Goal: Task Accomplishment & Management: Manage account settings

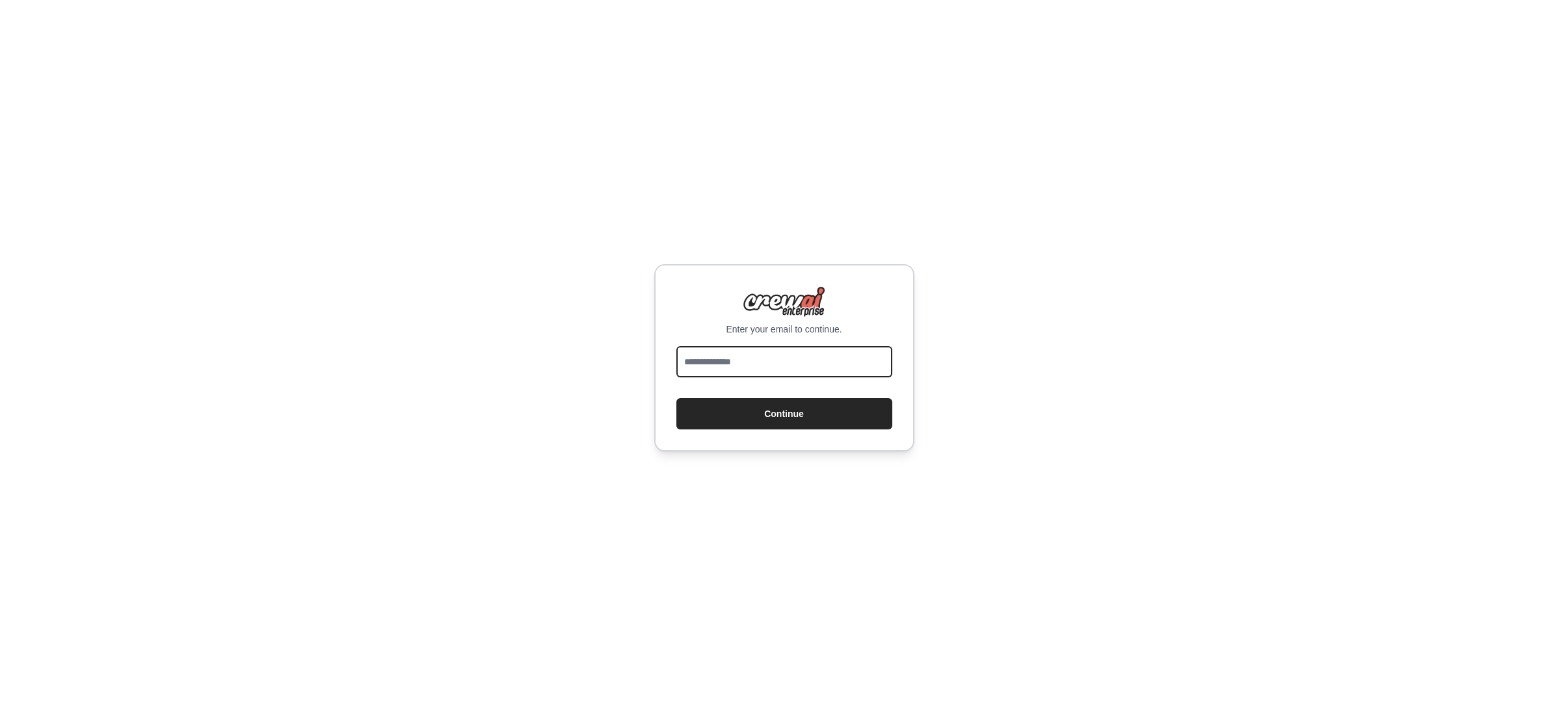
click at [782, 357] on input "email" at bounding box center [784, 361] width 216 height 31
click at [692, 367] on input "email" at bounding box center [784, 361] width 216 height 31
click at [1002, 319] on div "Enter your email to continue. Continue" at bounding box center [784, 357] width 1568 height 715
click at [765, 417] on button "Continue" at bounding box center [784, 413] width 216 height 31
click at [794, 358] on input "email" at bounding box center [784, 361] width 216 height 31
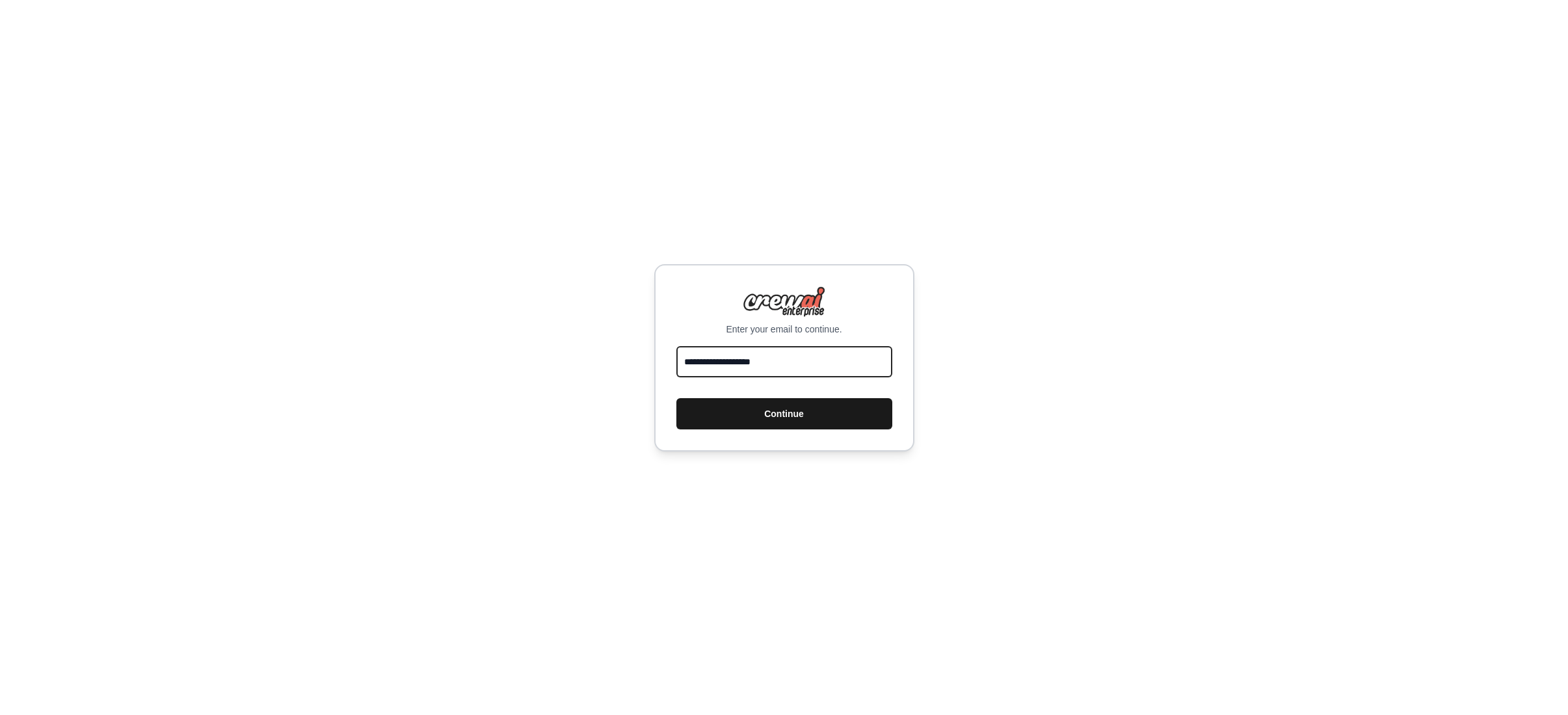
type input "**********"
click at [816, 416] on button "Continue" at bounding box center [784, 413] width 216 height 31
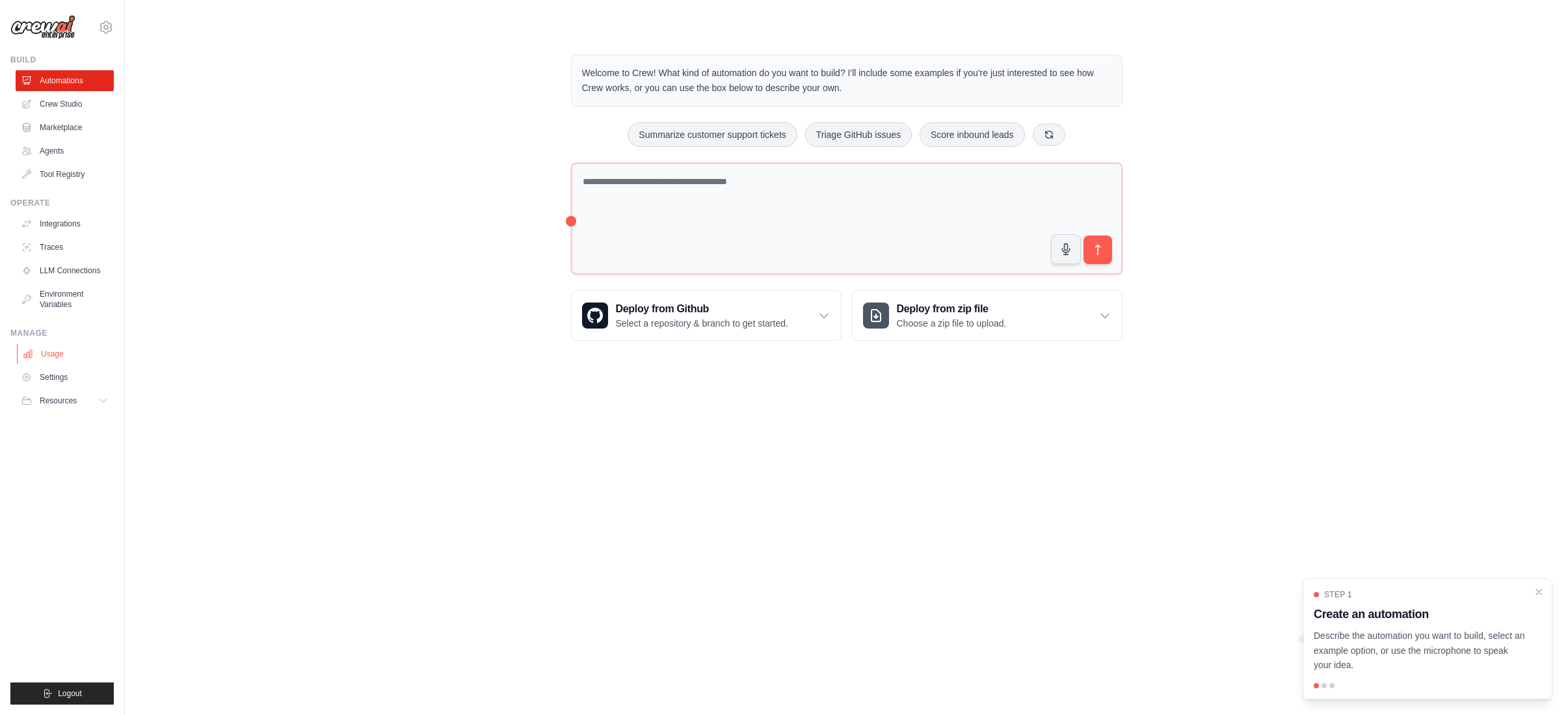
click at [52, 352] on link "Usage" at bounding box center [66, 353] width 98 height 21
